Goal: Task Accomplishment & Management: Use online tool/utility

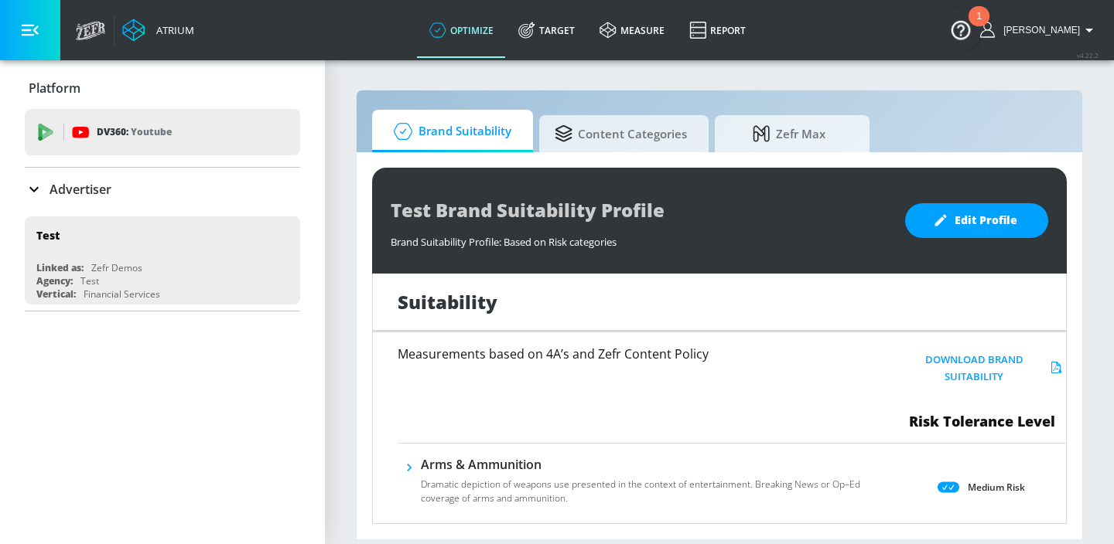
click at [114, 189] on div "Advertiser" at bounding box center [162, 189] width 275 height 19
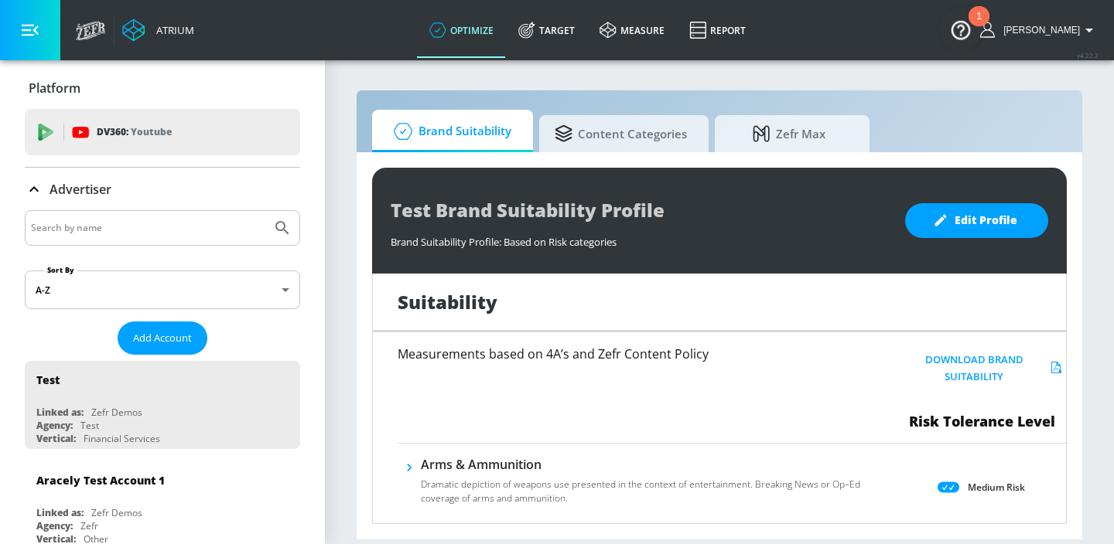
click at [96, 234] on input "Search by name" at bounding box center [148, 228] width 234 height 20
type input "hasbro"
click at [265, 211] on button "Submit Search" at bounding box center [282, 228] width 34 height 34
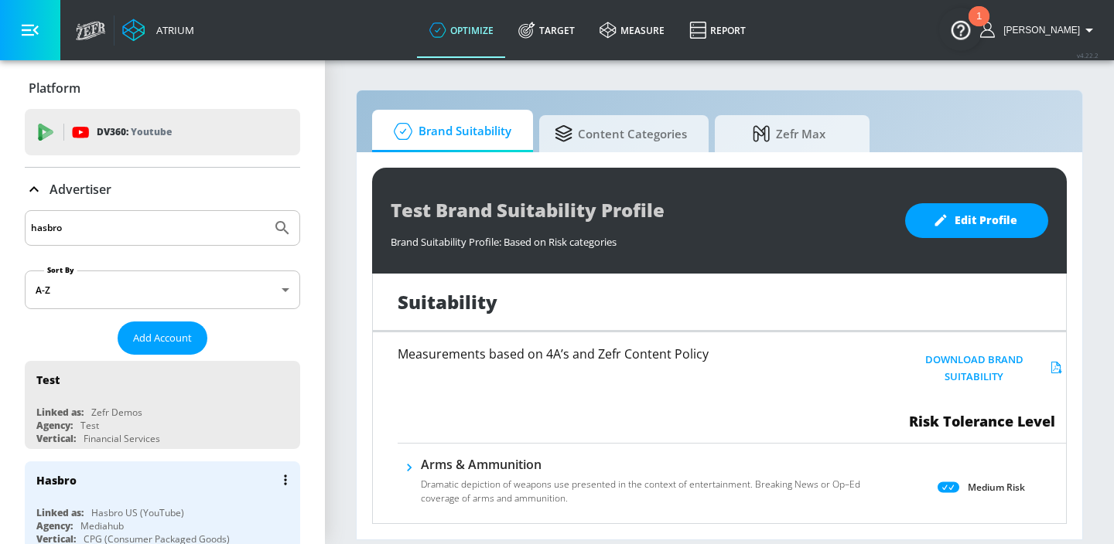
click at [110, 475] on div "Hasbro" at bounding box center [166, 480] width 260 height 37
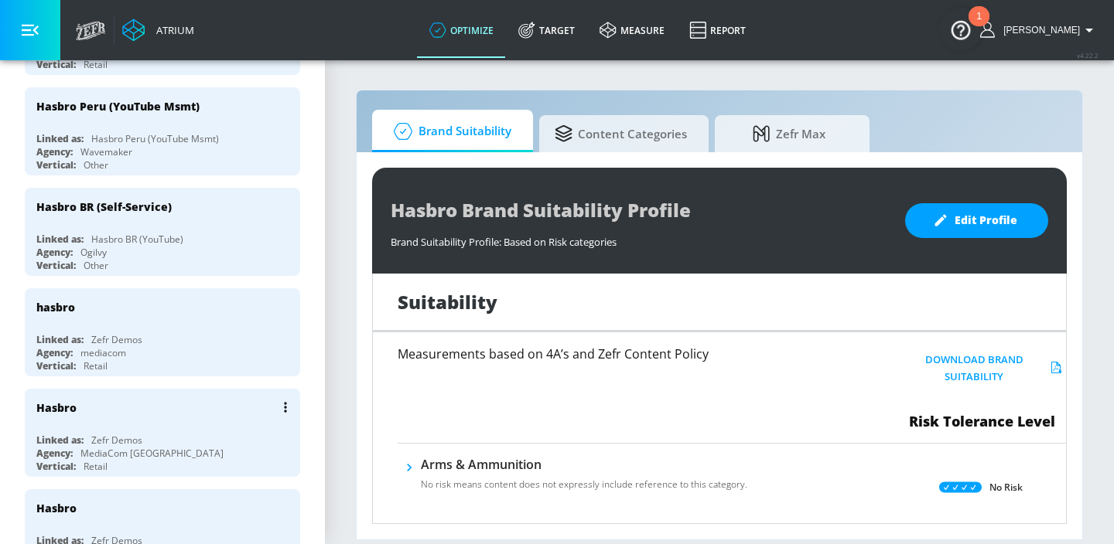
scroll to position [480, 0]
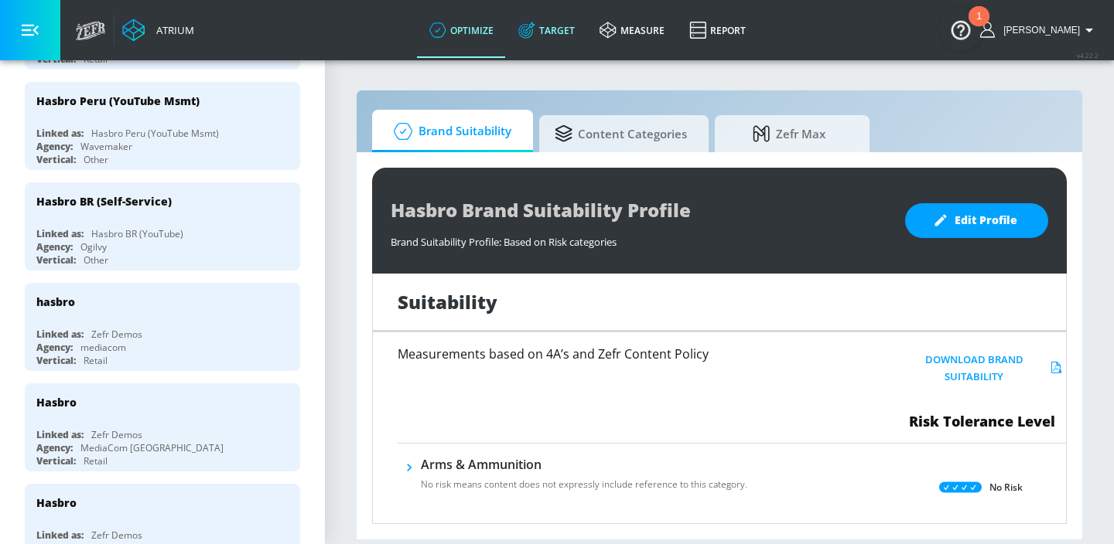
click at [564, 29] on link "Target" at bounding box center [546, 30] width 81 height 56
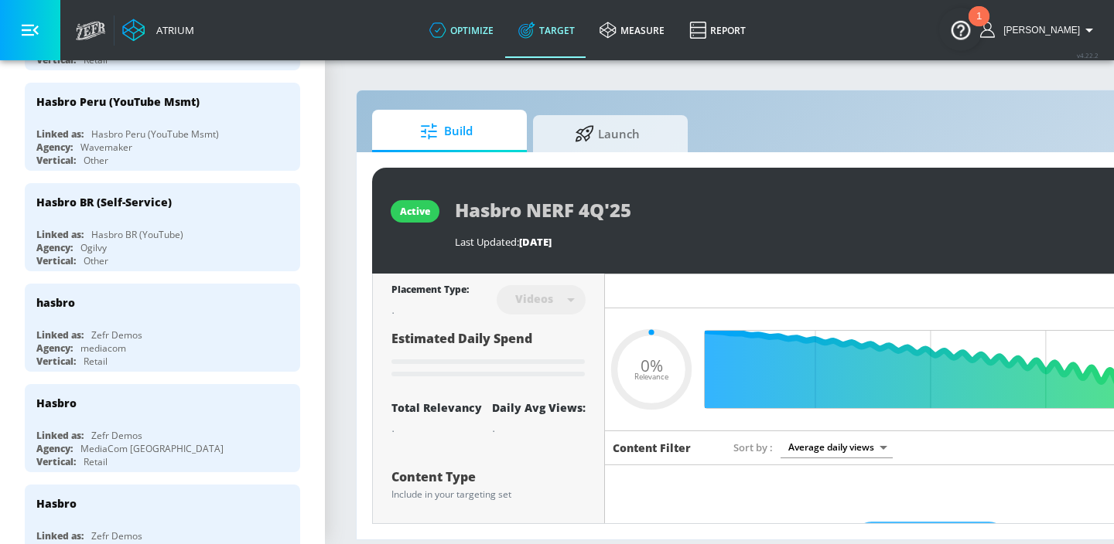
type input "0.05"
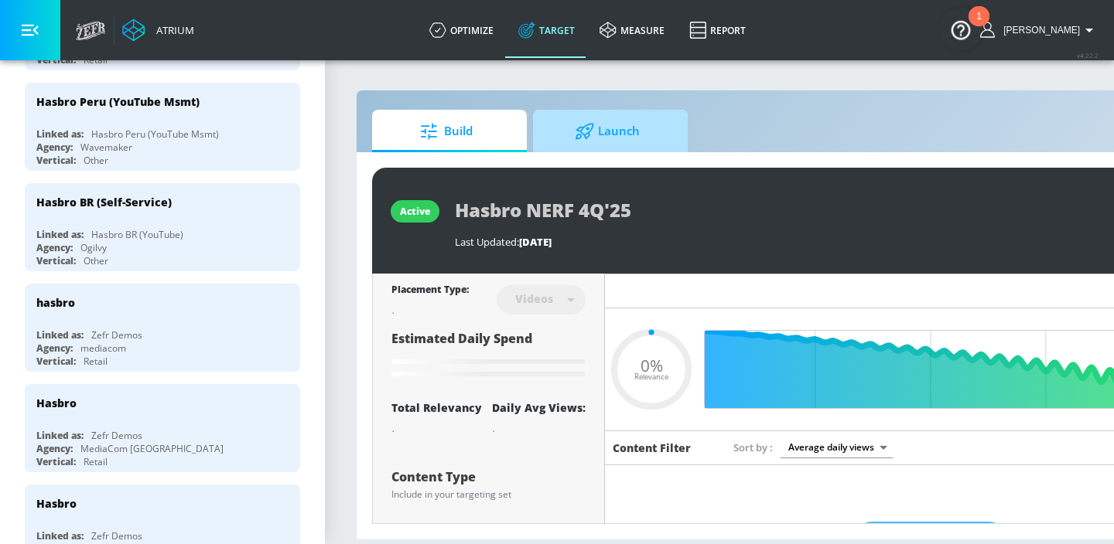
click at [636, 128] on span "Launch" at bounding box center [607, 131] width 118 height 37
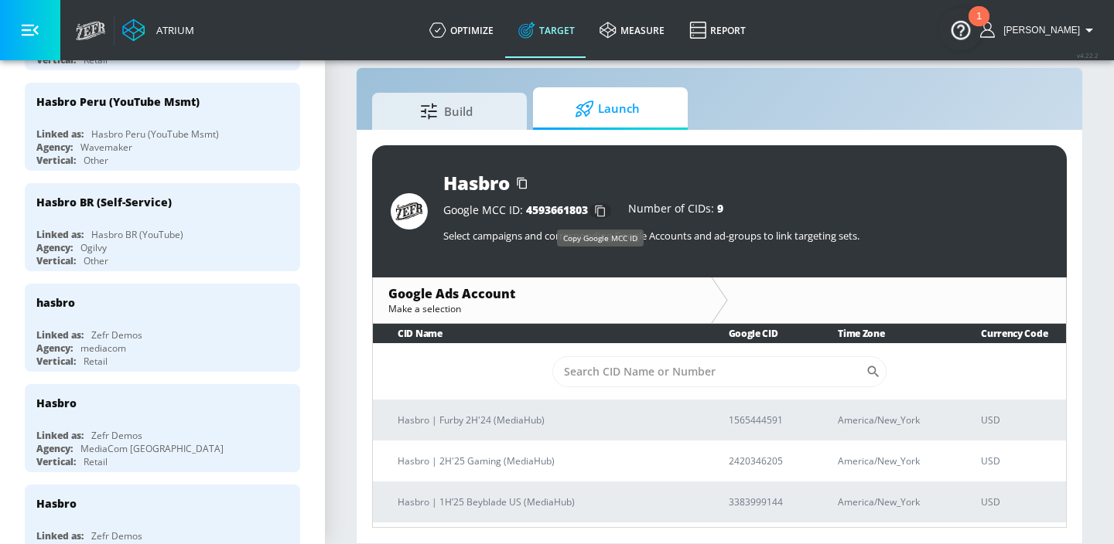
click at [603, 210] on icon "button" at bounding box center [600, 211] width 25 height 25
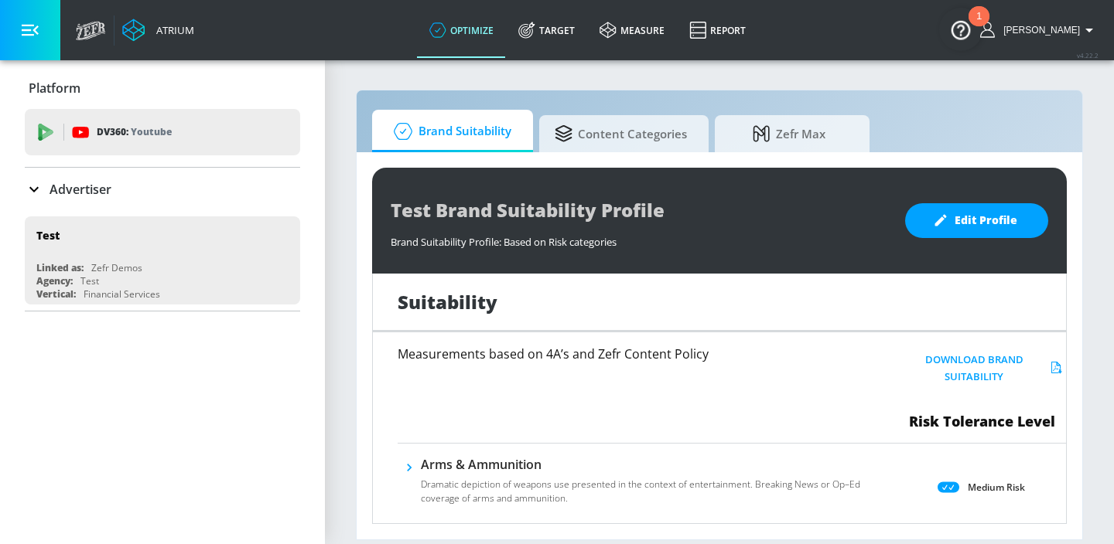
click at [170, 183] on div "Advertiser" at bounding box center [162, 189] width 275 height 19
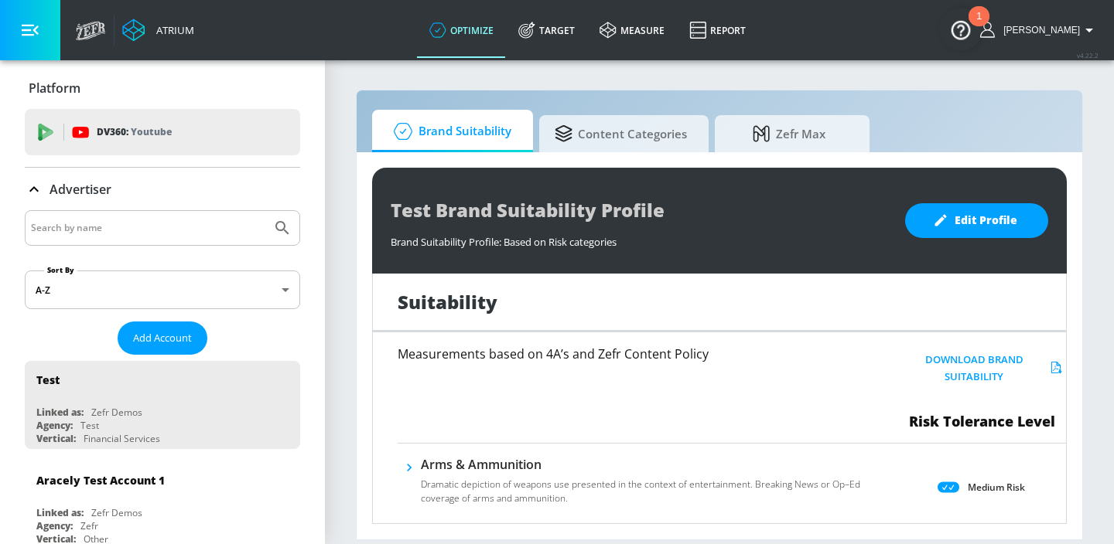
click at [107, 224] on input "Search by name" at bounding box center [148, 228] width 234 height 20
type input "petro"
click at [265, 211] on button "Submit Search" at bounding box center [282, 228] width 34 height 34
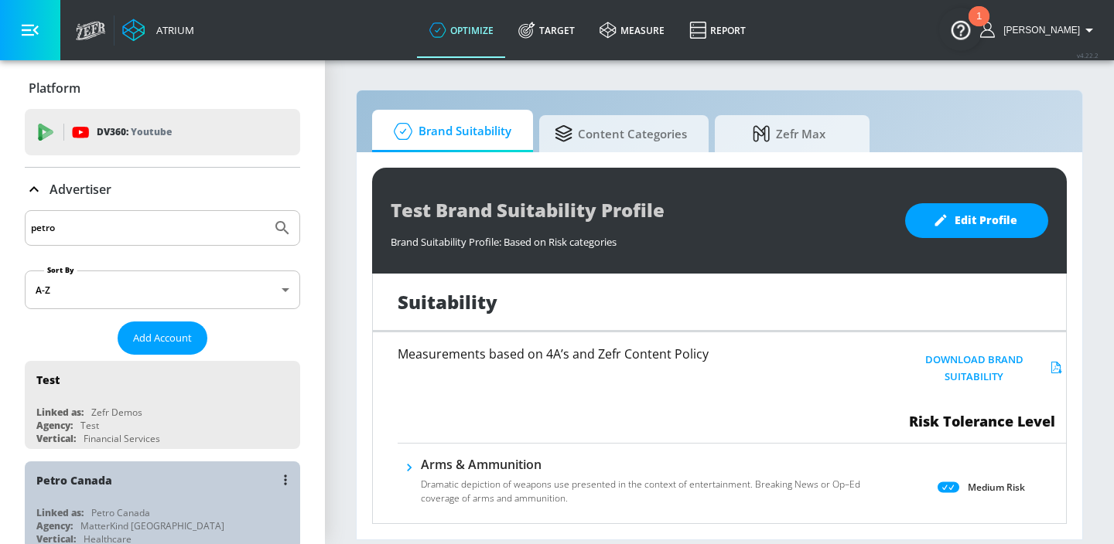
click at [91, 494] on div "Petro Canada" at bounding box center [166, 480] width 260 height 37
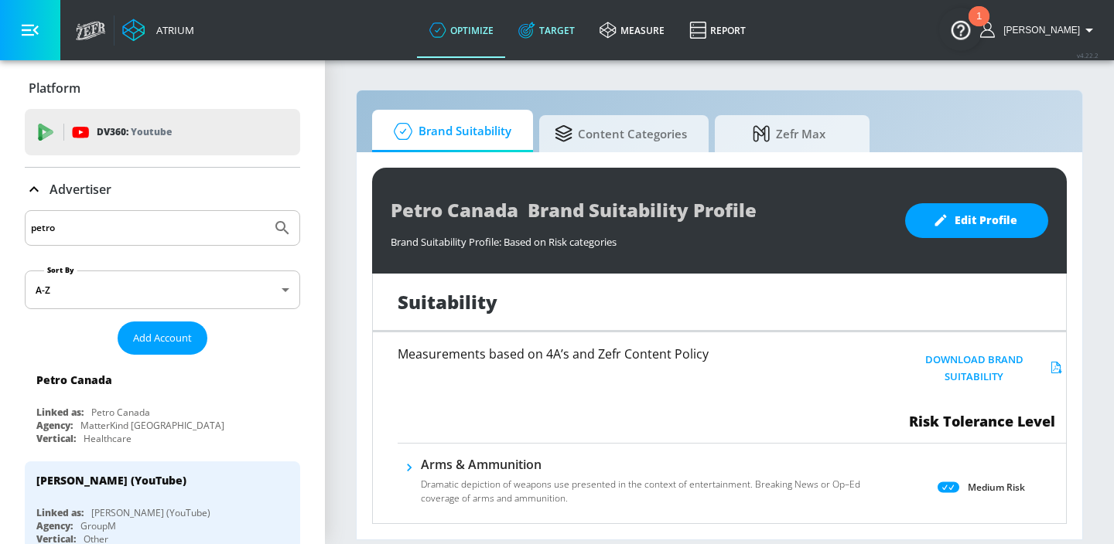
click at [558, 31] on link "Target" at bounding box center [546, 30] width 81 height 56
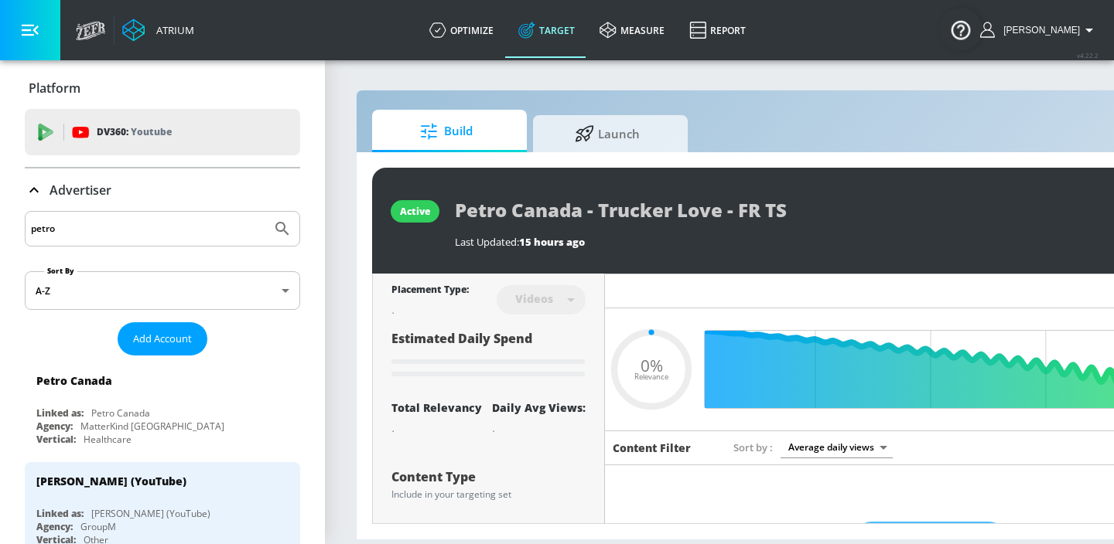
type input "0.05"
click at [571, 148] on span "Launch" at bounding box center [607, 131] width 118 height 37
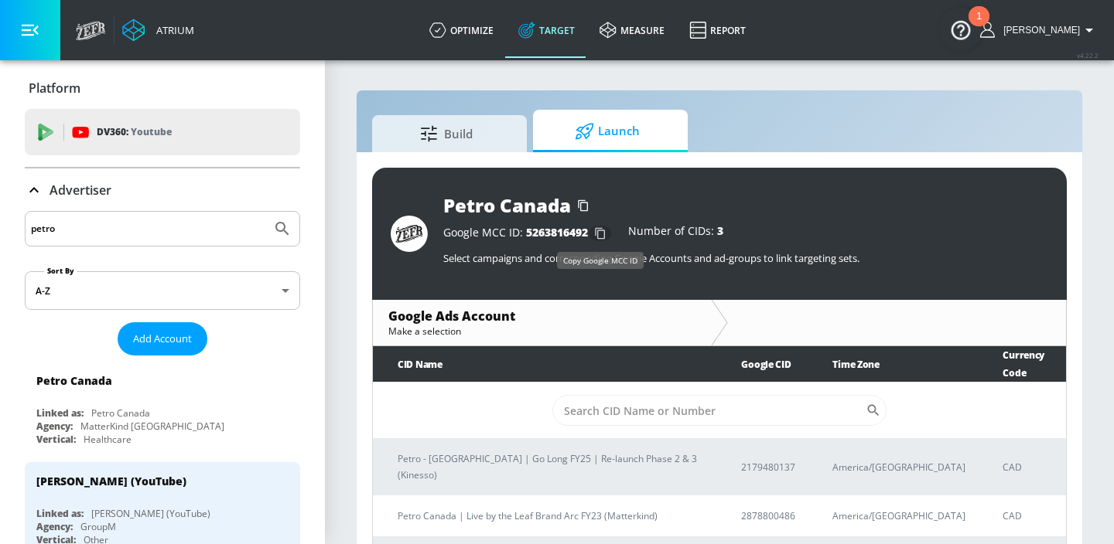
click at [606, 230] on icon "button" at bounding box center [600, 233] width 25 height 25
click at [150, 225] on input "petro" at bounding box center [148, 229] width 234 height 20
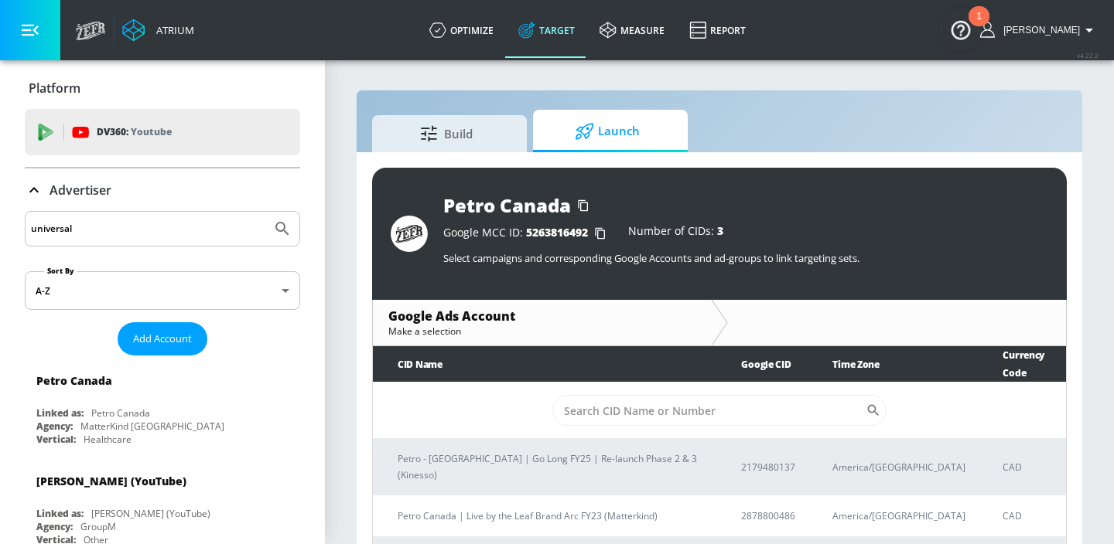
type input "universal"
click at [265, 212] on button "Submit Search" at bounding box center [282, 229] width 34 height 34
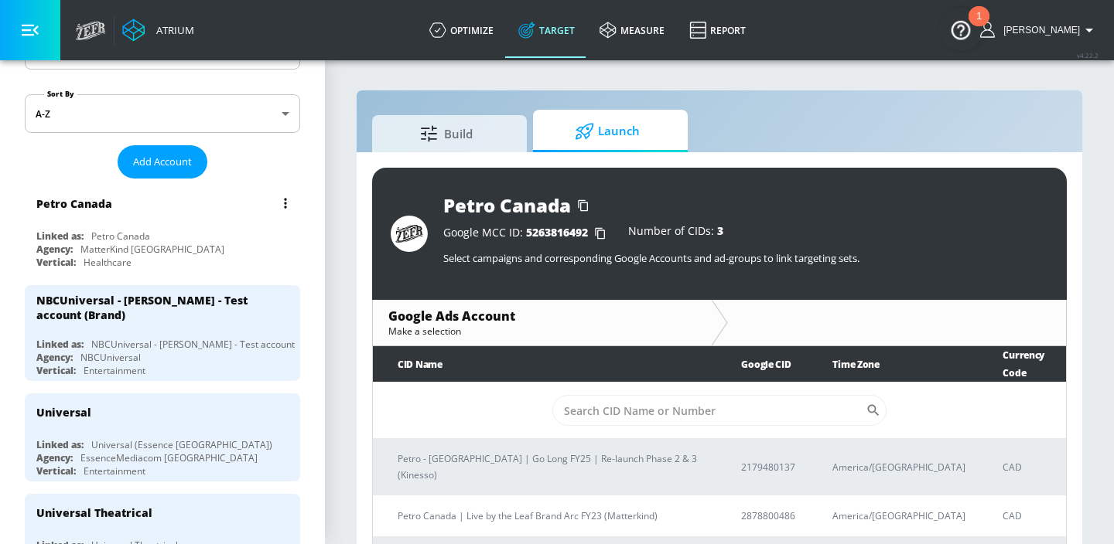
scroll to position [191, 0]
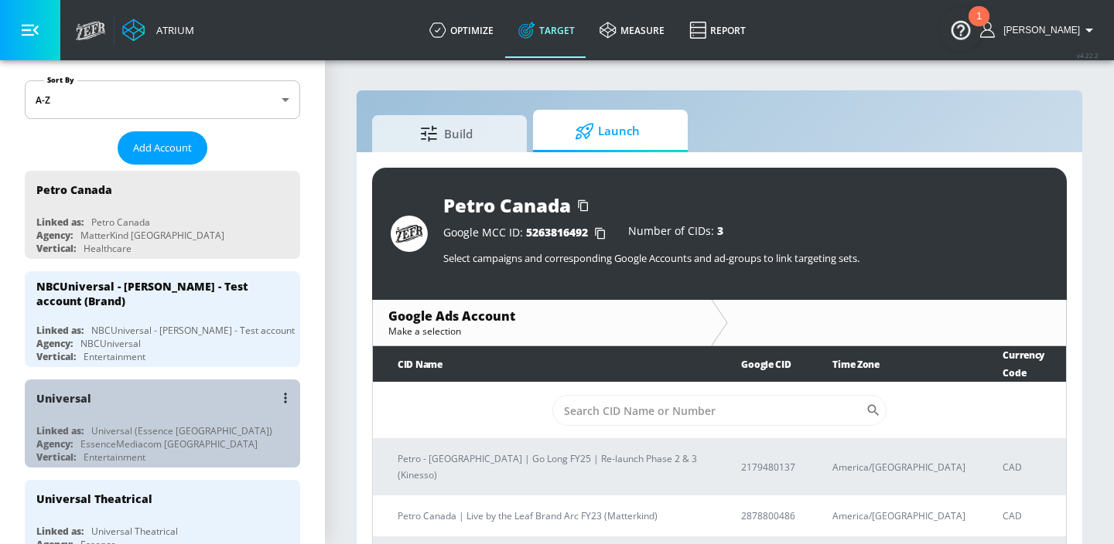
click at [227, 415] on div "Universal Linked as: Universal (Essence Toronto) Agency: EssenceMediacom Toront…" at bounding box center [162, 424] width 275 height 88
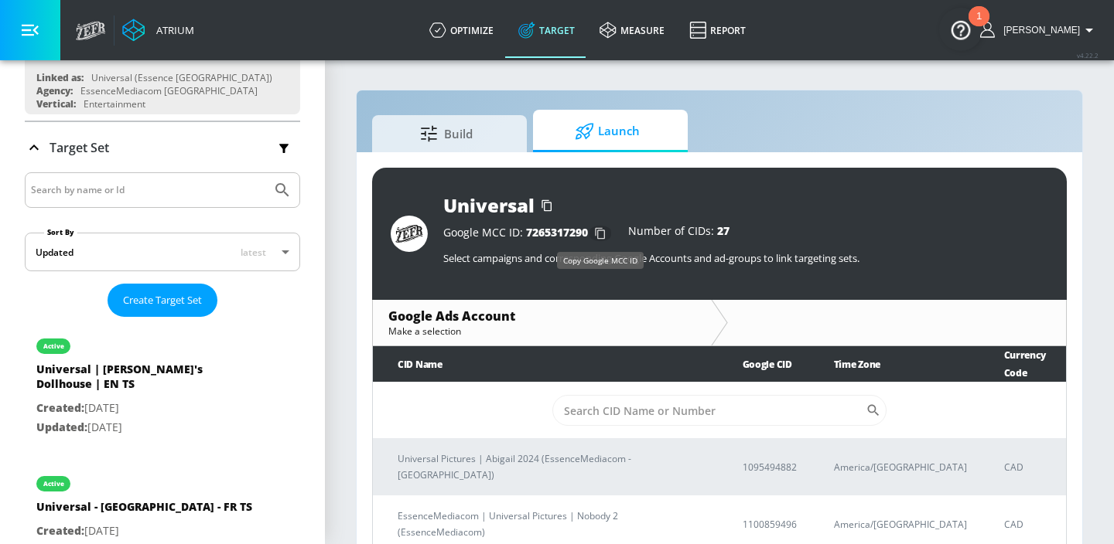
click at [603, 231] on icon "button" at bounding box center [600, 233] width 25 height 25
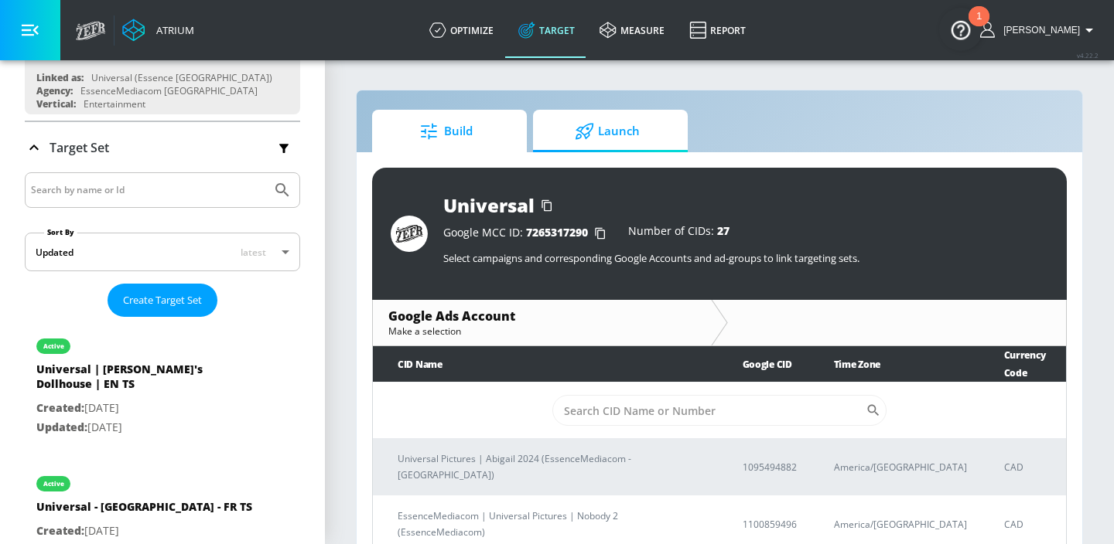
click at [460, 113] on span "Build" at bounding box center [446, 131] width 118 height 37
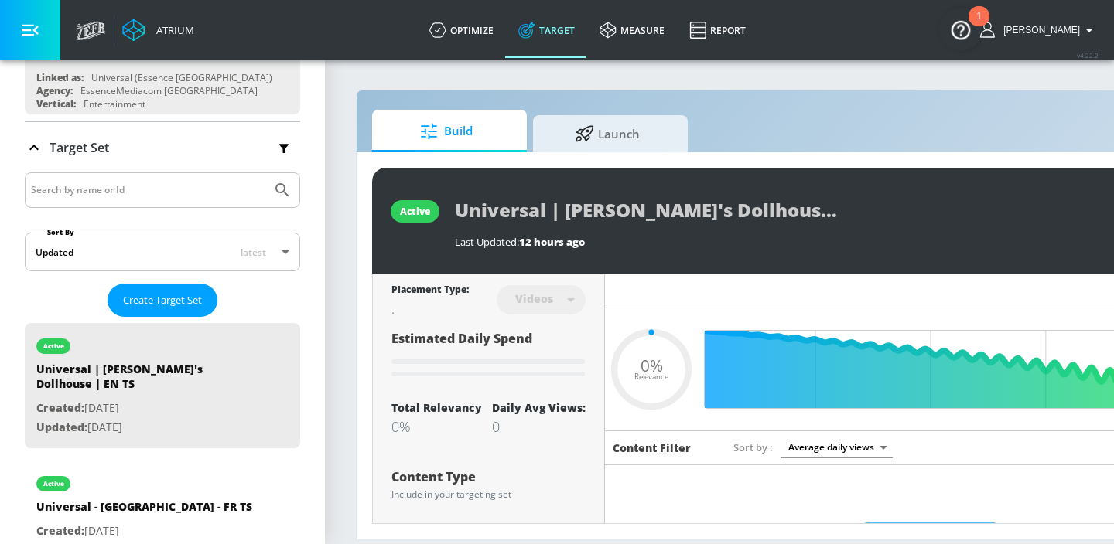
type input "0.13"
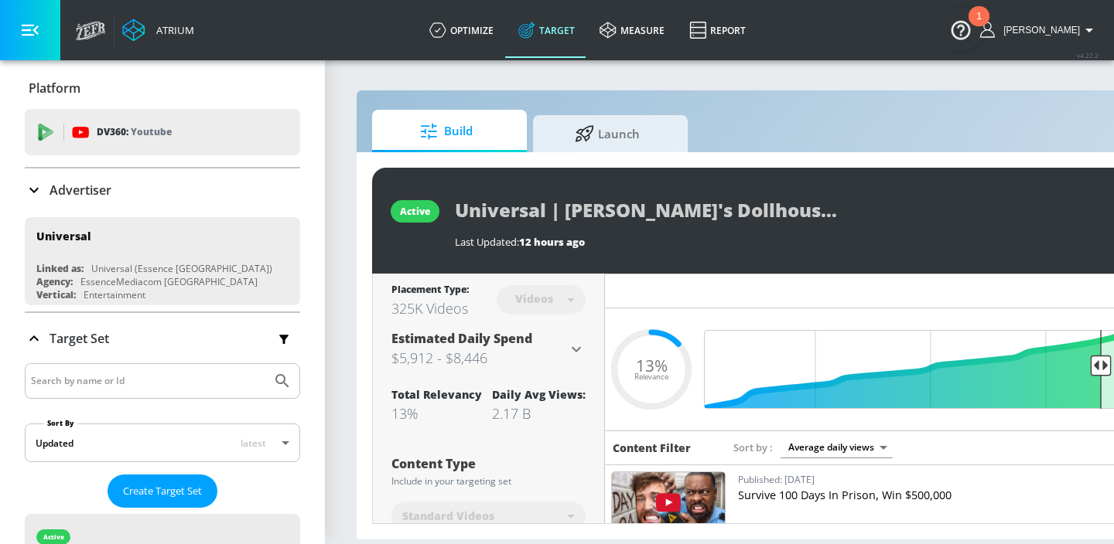
click at [104, 202] on div "Advertiser" at bounding box center [162, 190] width 275 height 43
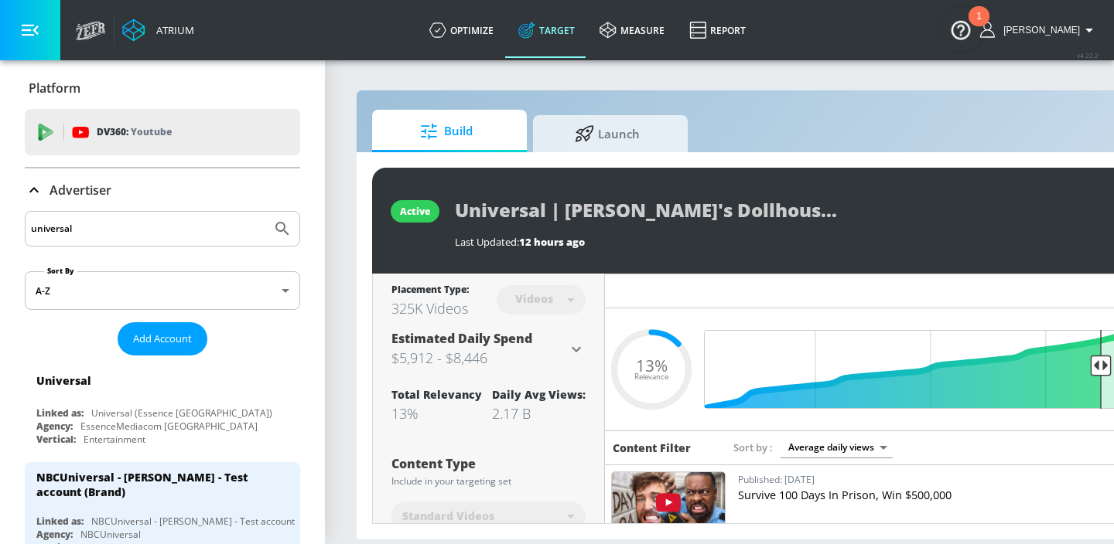
click at [104, 230] on input "universal" at bounding box center [148, 229] width 234 height 20
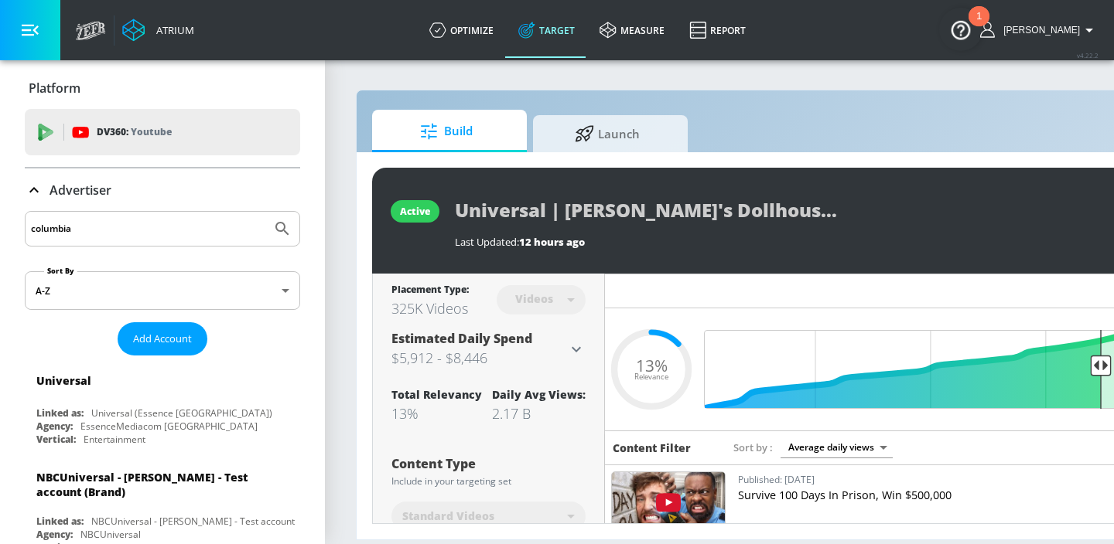
type input "columbia"
click at [265, 212] on button "Submit Search" at bounding box center [282, 229] width 34 height 34
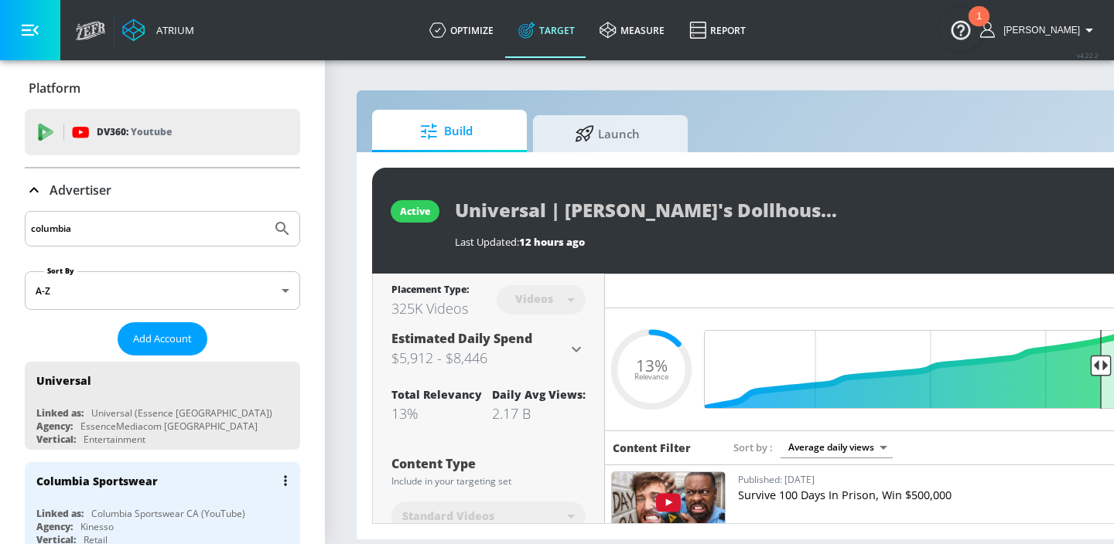
click at [128, 489] on div "Columbia Sportswear" at bounding box center [166, 480] width 260 height 37
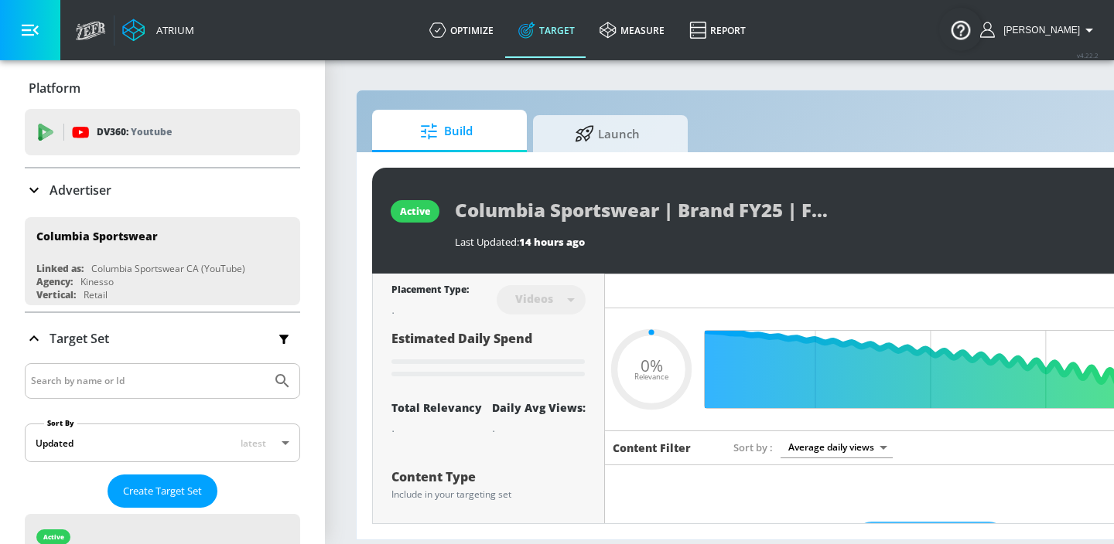
type input "0.05"
click at [615, 135] on span "Launch" at bounding box center [607, 131] width 118 height 37
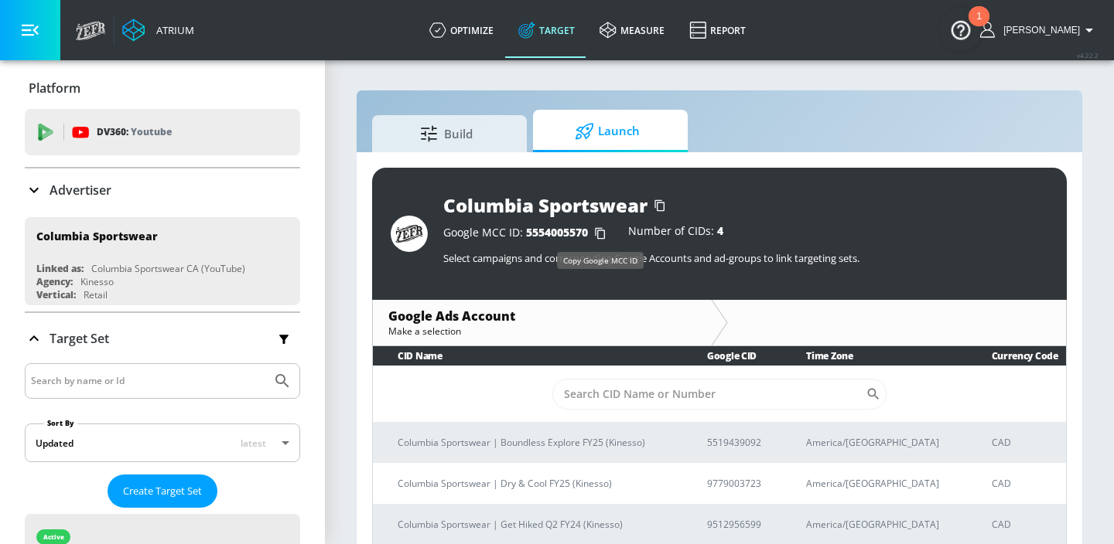
click at [599, 227] on icon "button" at bounding box center [600, 233] width 25 height 25
